Goal: Transaction & Acquisition: Purchase product/service

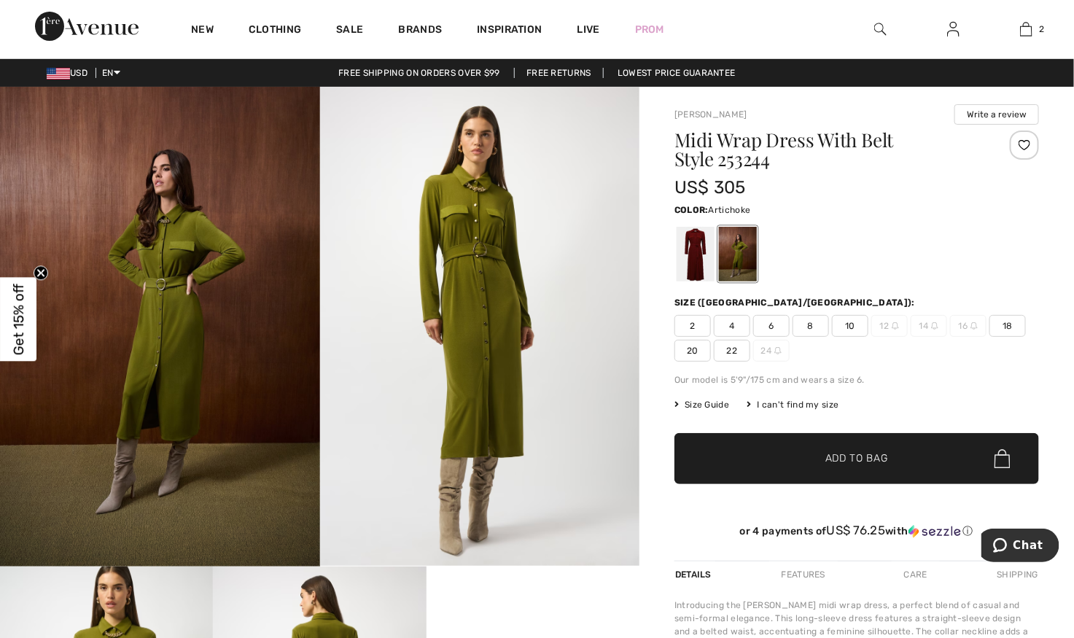
scroll to position [278, 0]
click at [687, 254] on div at bounding box center [695, 254] width 38 height 55
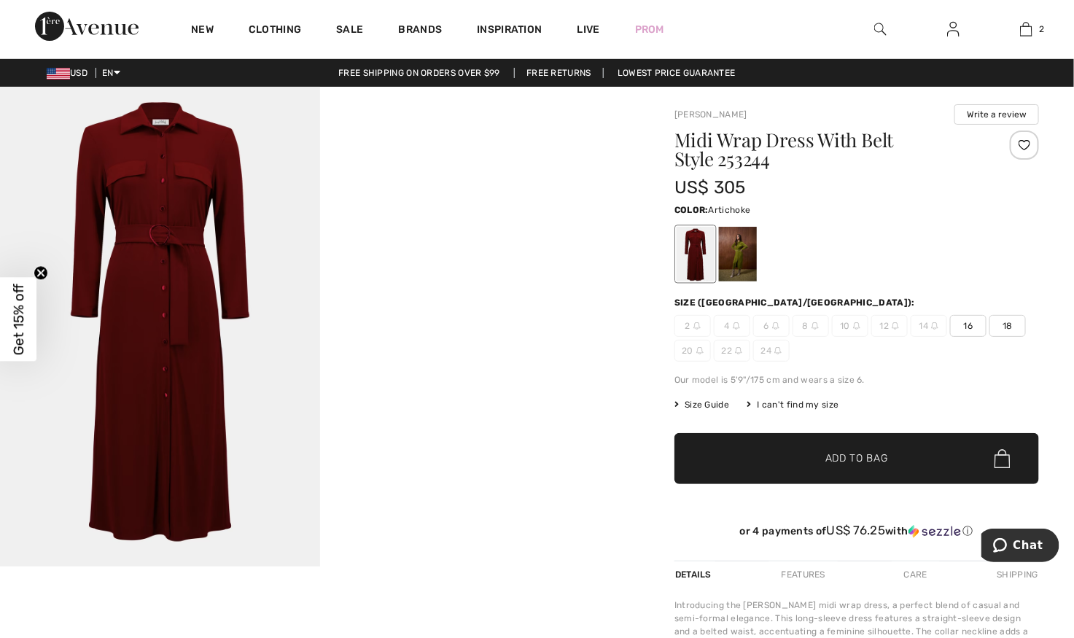
click at [743, 254] on div at bounding box center [738, 254] width 38 height 55
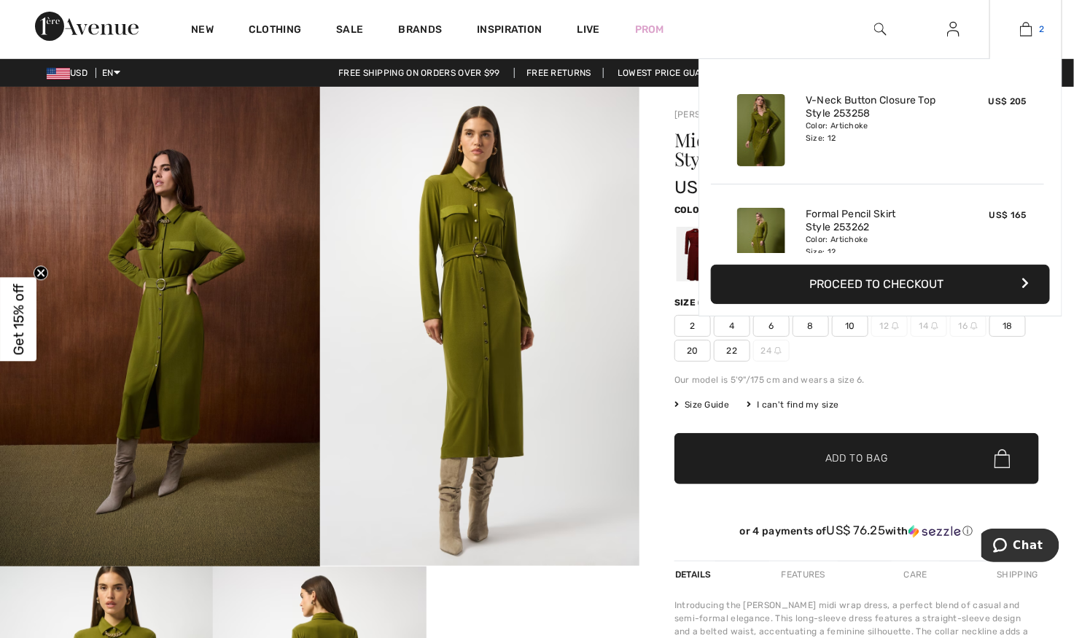
click at [1030, 31] on img at bounding box center [1026, 28] width 12 height 17
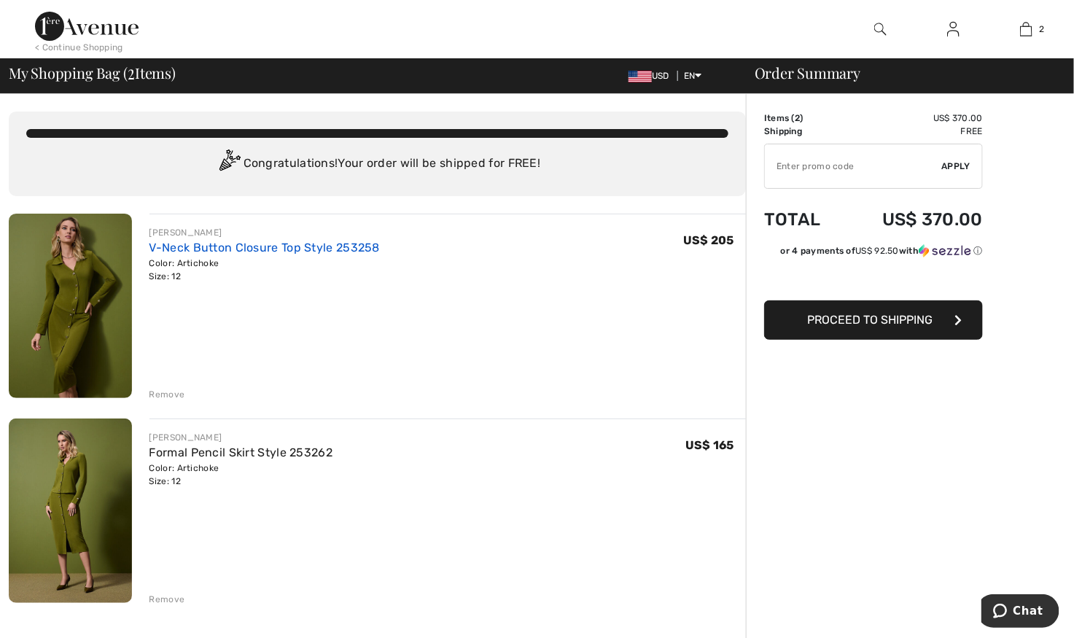
click at [181, 243] on link "V-Neck Button Closure Top Style 253258" at bounding box center [264, 248] width 230 height 14
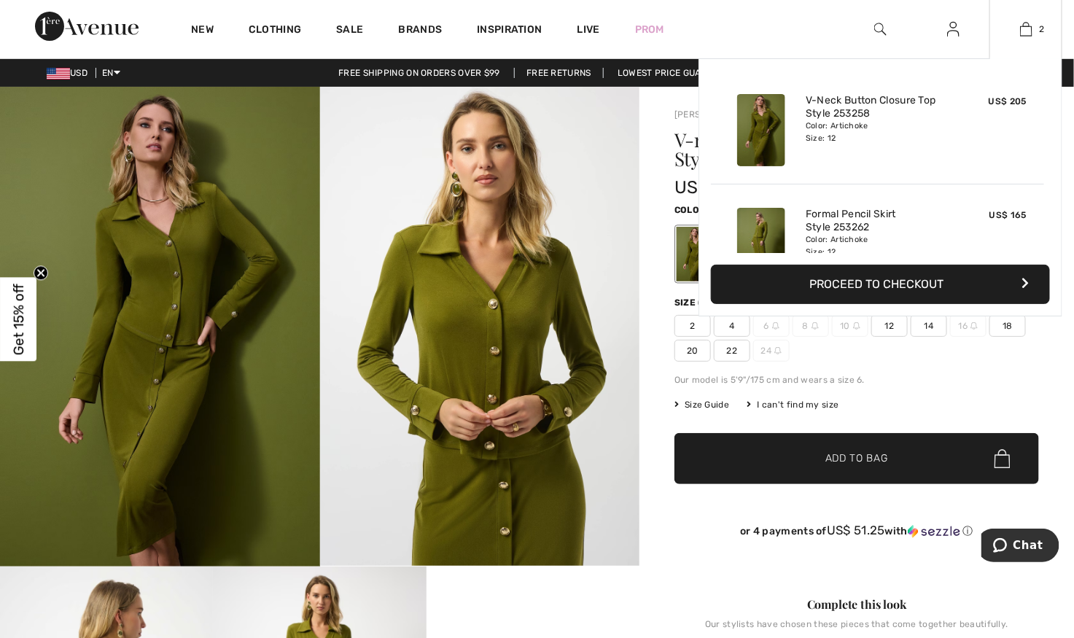
click at [763, 221] on img at bounding box center [761, 244] width 48 height 72
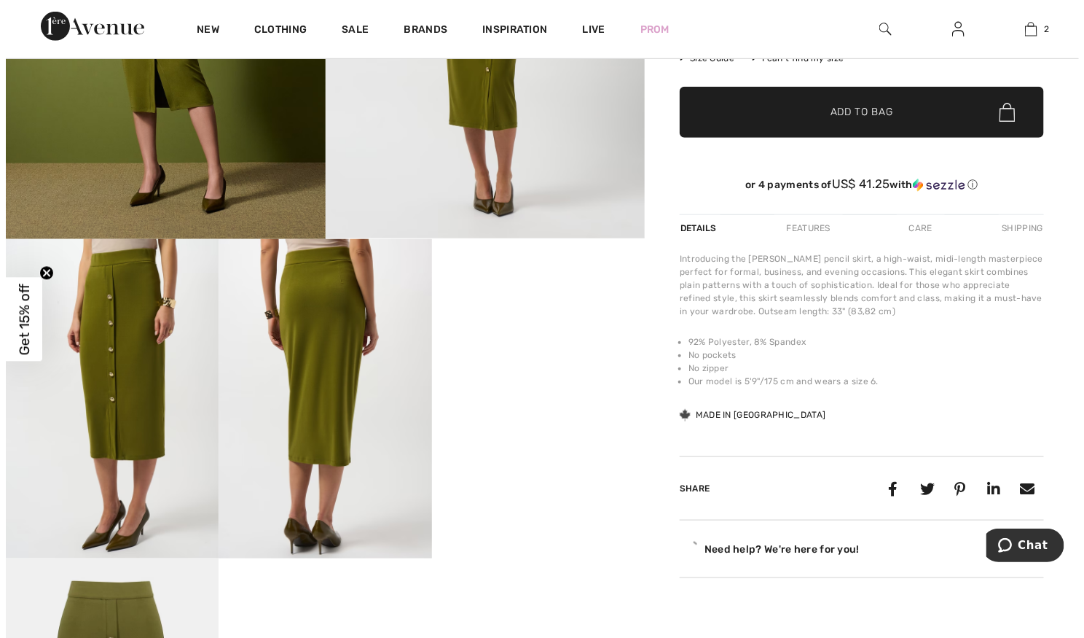
scroll to position [329, 0]
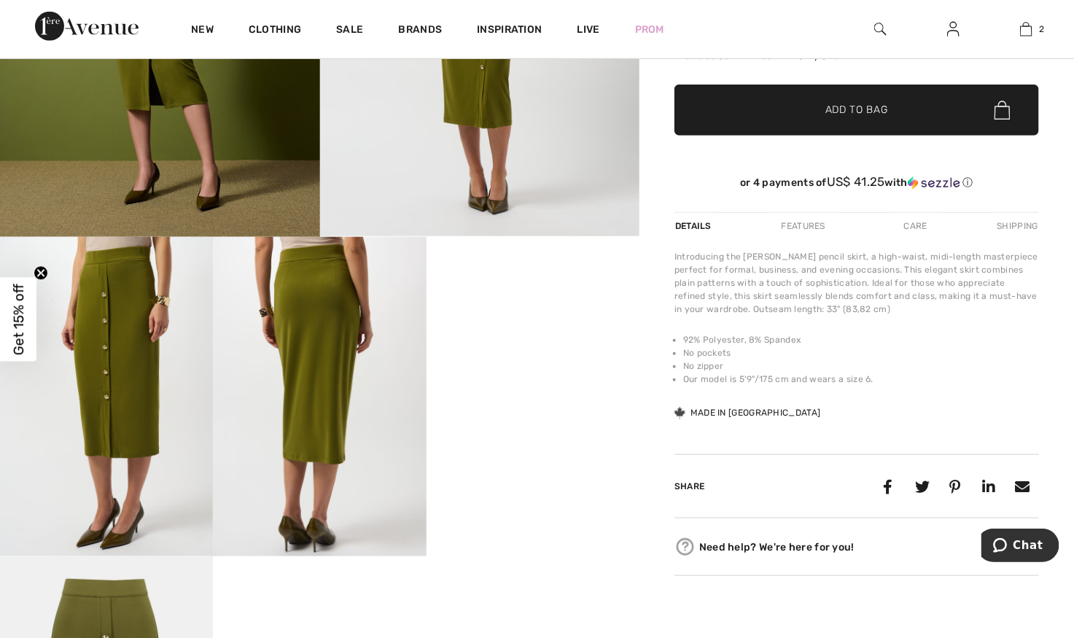
click at [143, 399] on img at bounding box center [106, 396] width 213 height 319
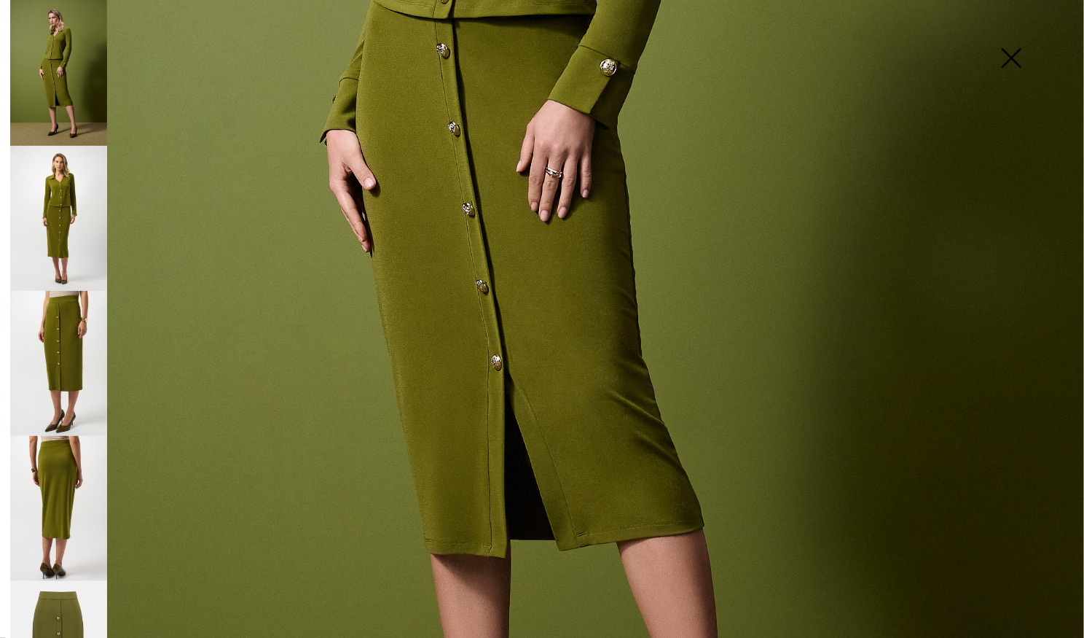
scroll to position [644, 0]
click at [73, 328] on img at bounding box center [58, 363] width 97 height 145
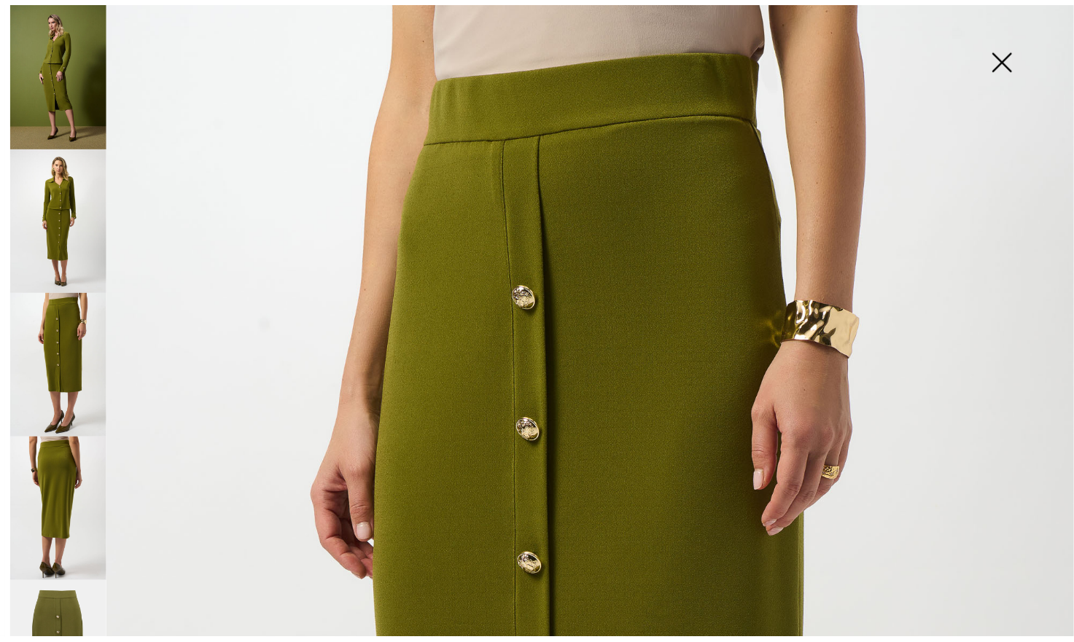
scroll to position [0, 0]
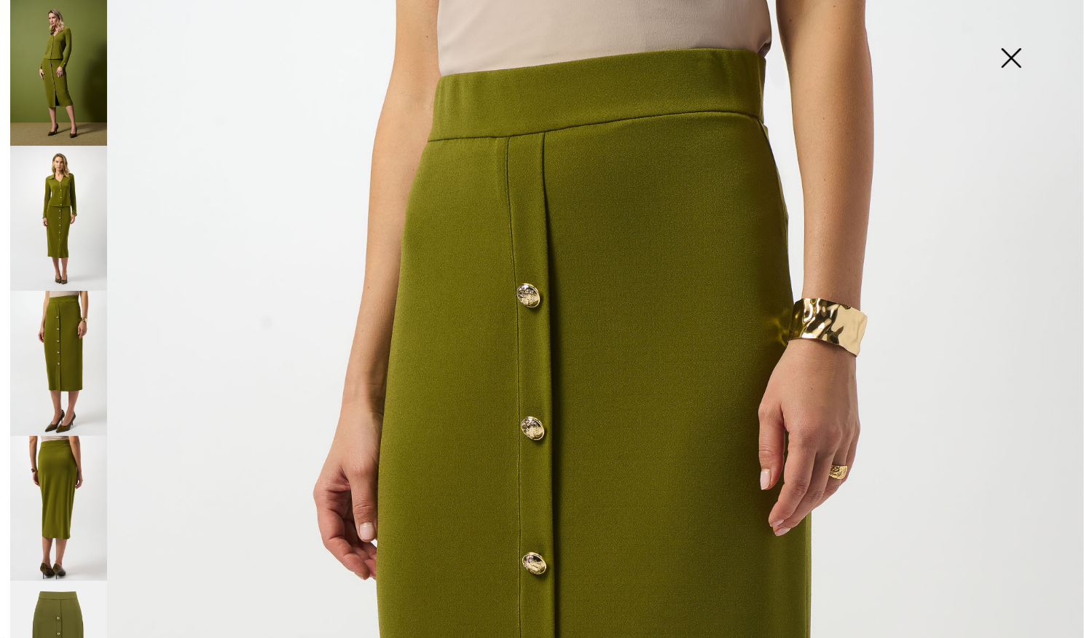
click at [1016, 63] on img at bounding box center [1011, 59] width 73 height 75
